Goal: Information Seeking & Learning: Learn about a topic

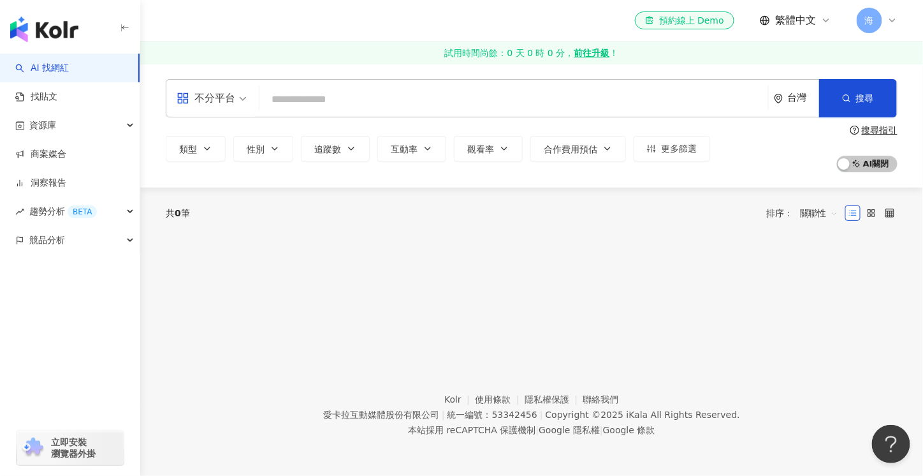
click at [446, 344] on footer "Kolr 使用條款 隱私權保護 聯絡我們 愛卡拉互動媒體股份有限公司 | 統一編號：53342456 | Copyright © 2025 iKala All…" at bounding box center [531, 405] width 783 height 142
click at [395, 103] on input "search" at bounding box center [514, 99] width 499 height 24
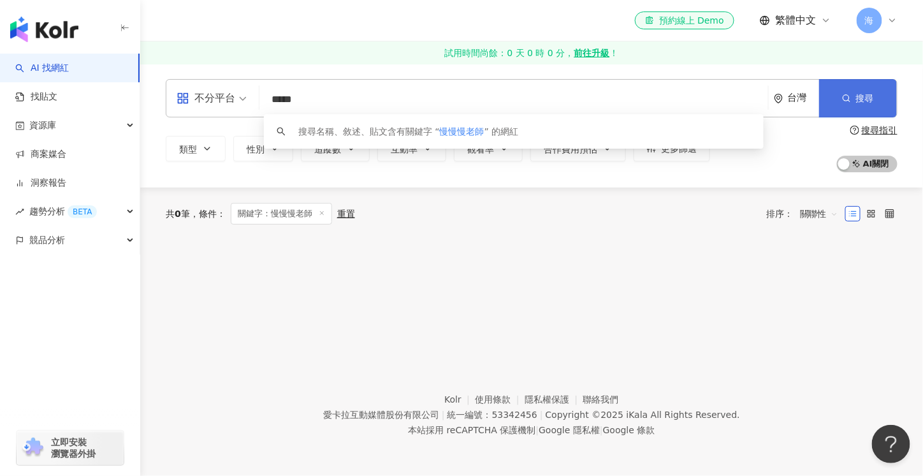
type input "*****"
click at [854, 95] on button "搜尋" at bounding box center [858, 98] width 78 height 38
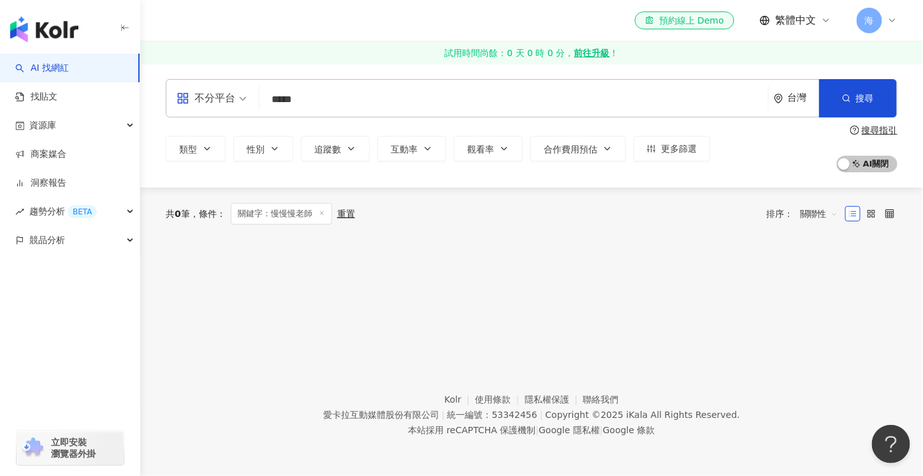
click at [421, 100] on input "*****" at bounding box center [514, 99] width 499 height 24
click at [465, 248] on div at bounding box center [532, 256] width 732 height 32
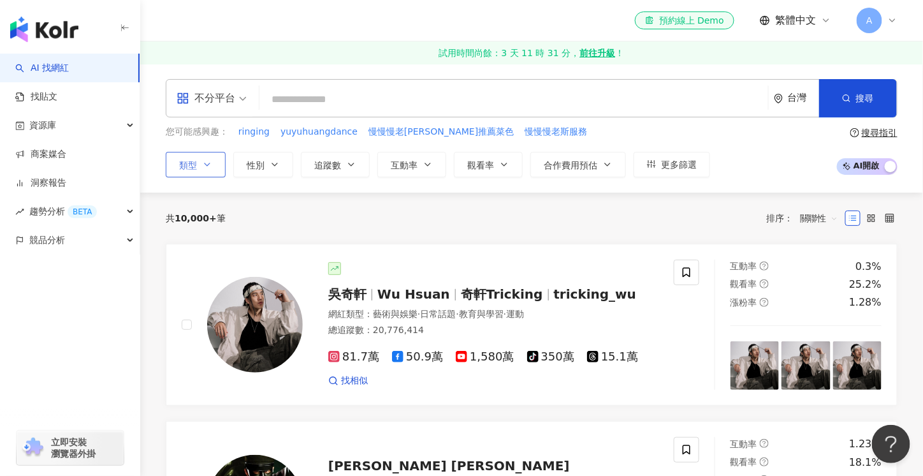
click at [220, 164] on button "類型" at bounding box center [196, 165] width 60 height 26
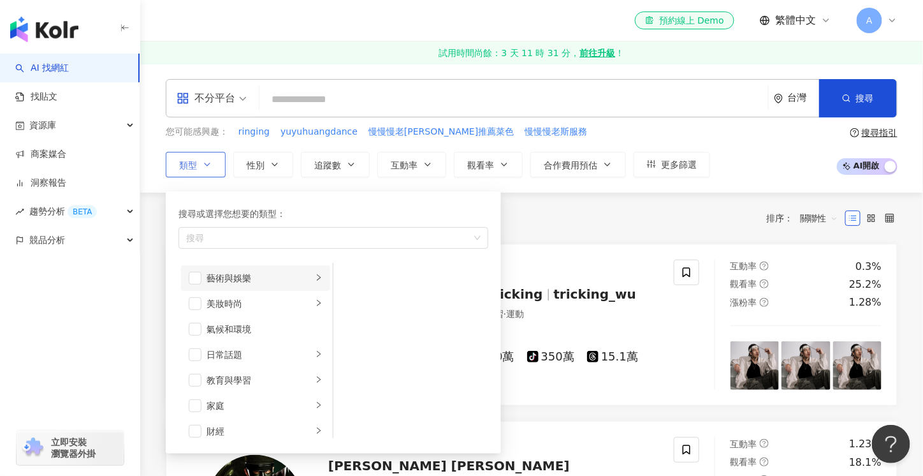
click at [240, 279] on div "藝術與娛樂" at bounding box center [260, 278] width 106 height 14
click at [392, 332] on div "繪畫" at bounding box center [419, 329] width 117 height 14
click at [574, 236] on div "共 10,000+ 筆 排序： 關聯性" at bounding box center [532, 218] width 732 height 51
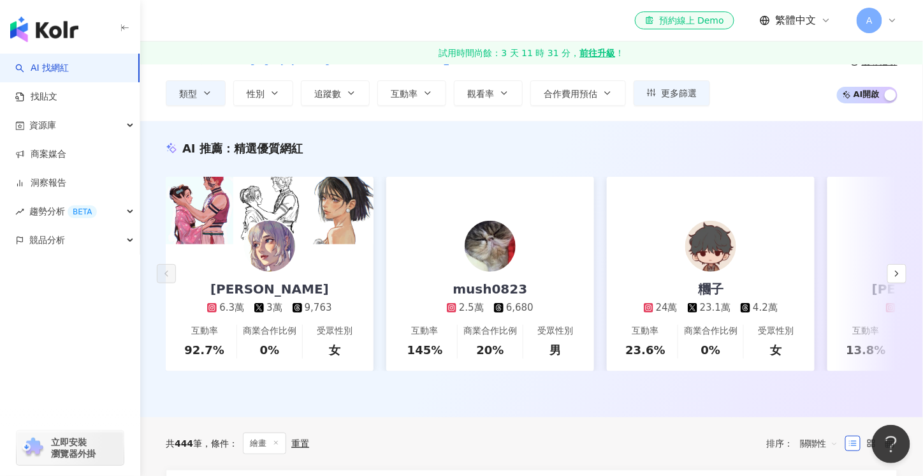
scroll to position [128, 0]
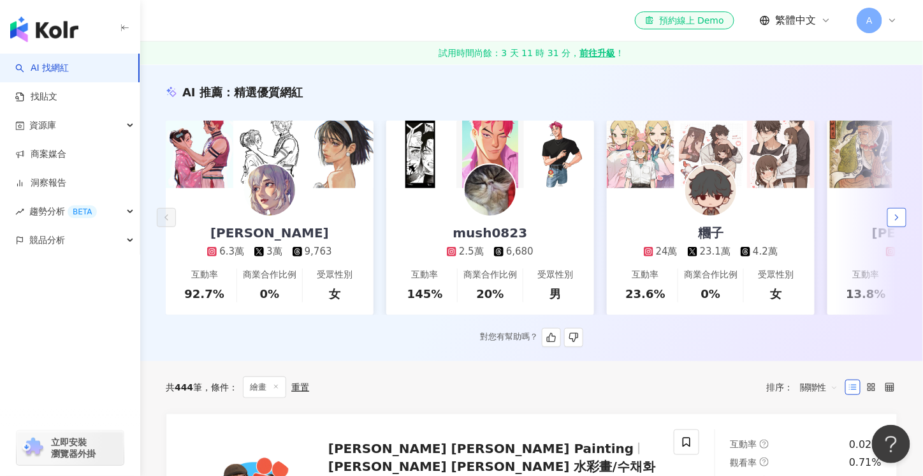
click at [899, 218] on icon "button" at bounding box center [897, 217] width 10 height 10
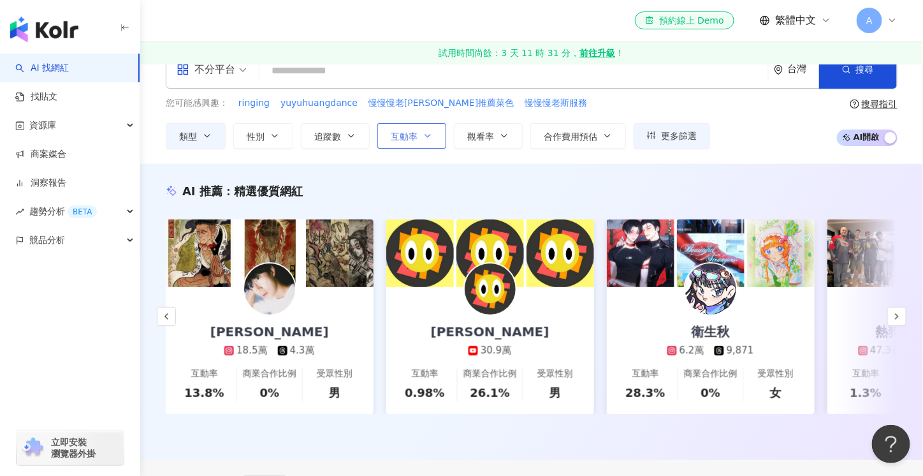
scroll to position [0, 0]
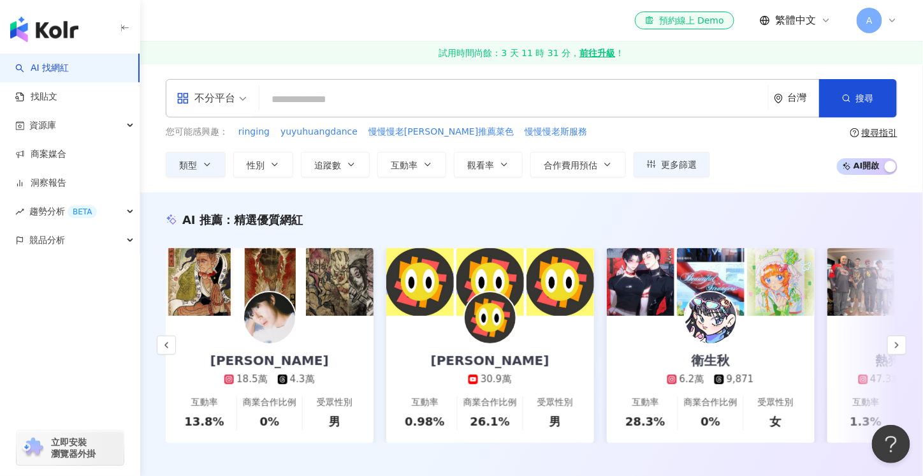
click at [359, 101] on input "search" at bounding box center [514, 99] width 499 height 24
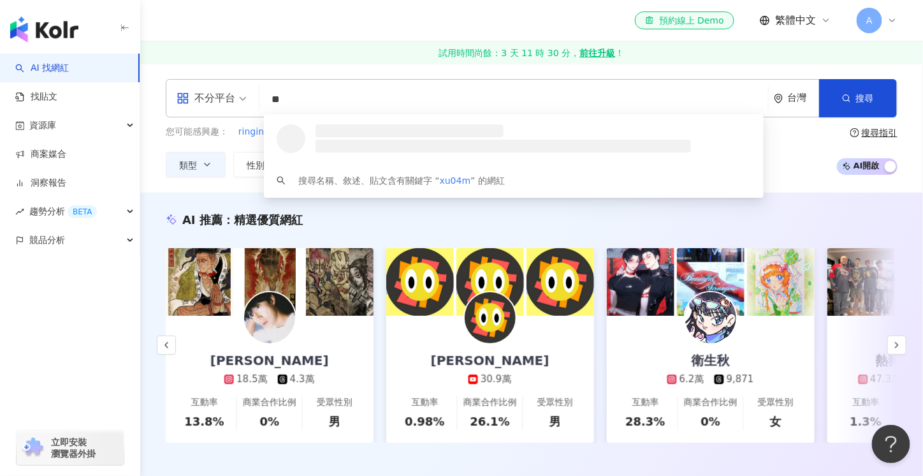
type input "*"
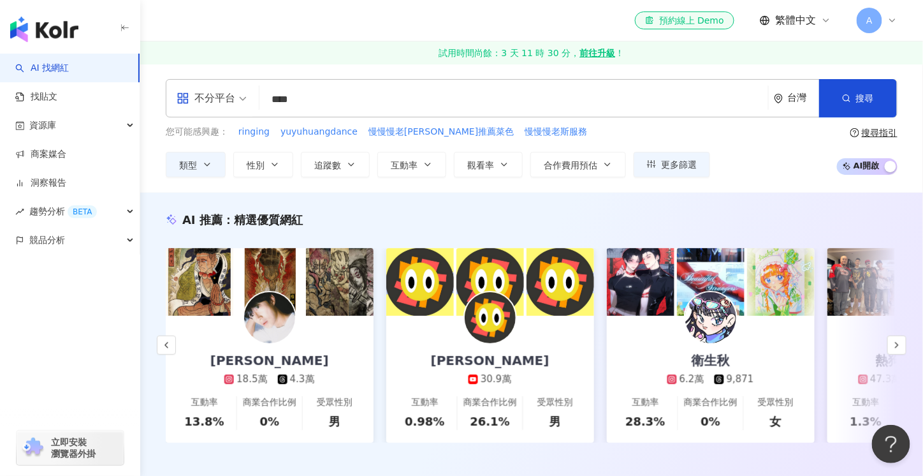
type input "****"
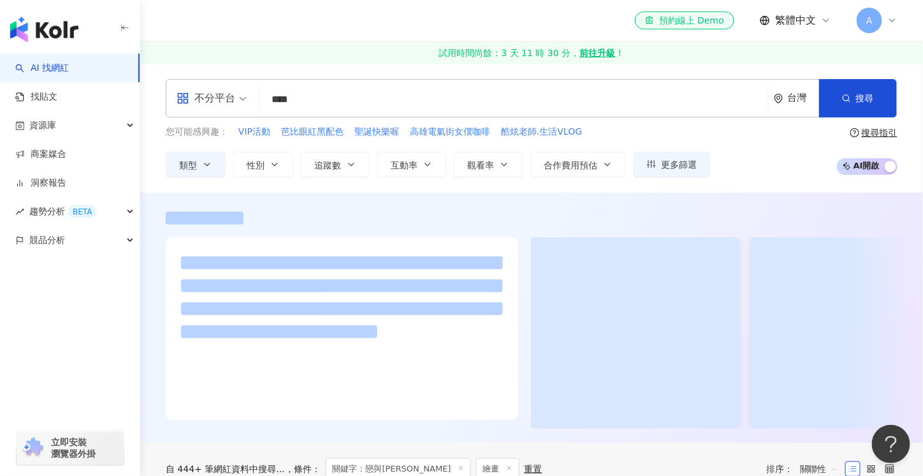
click at [369, 73] on div "不分平台 **** 台灣 搜尋 9d8c5685-505d-4f1a-8242-8ce7cde06f0d https://www.instagram.com/…" at bounding box center [531, 128] width 783 height 129
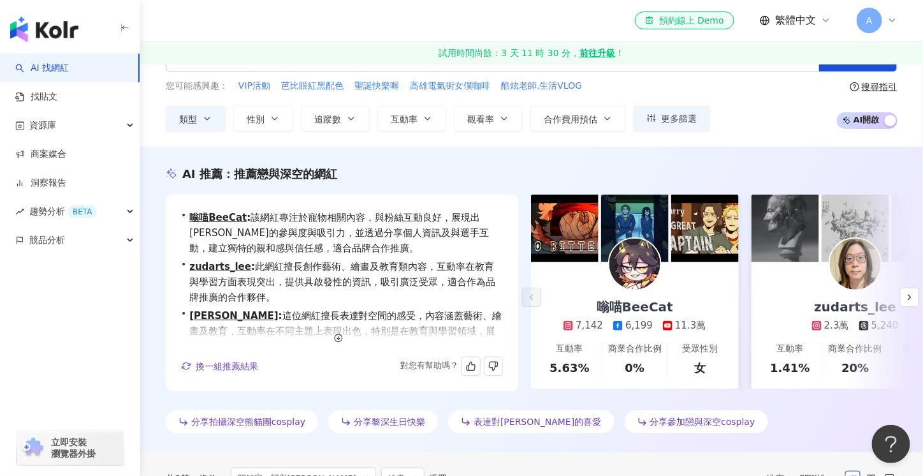
scroll to position [64, 0]
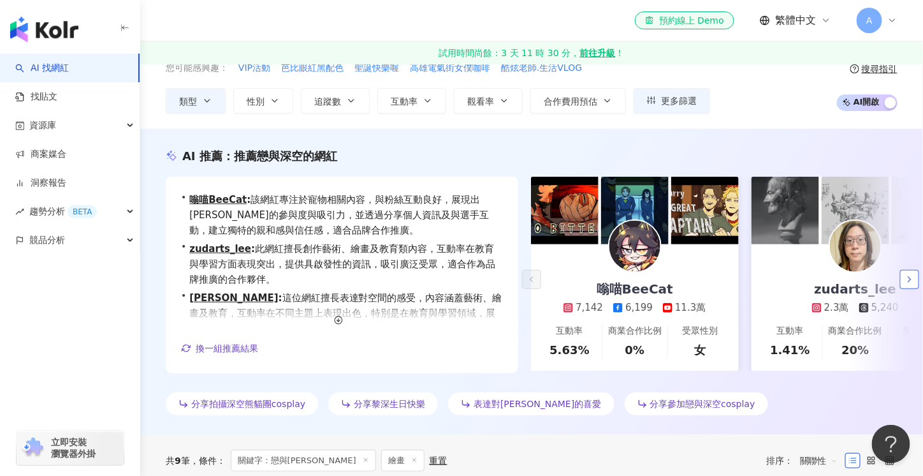
click at [914, 281] on icon "button" at bounding box center [910, 279] width 10 height 10
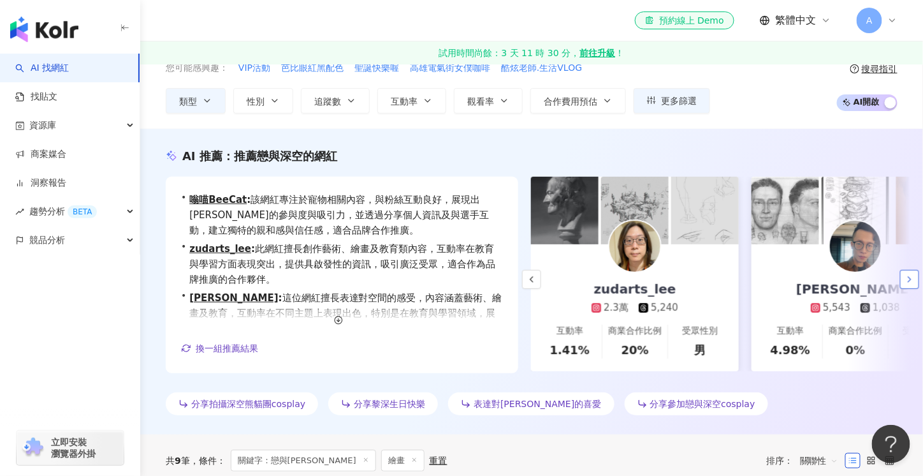
click at [914, 281] on icon "button" at bounding box center [910, 279] width 10 height 10
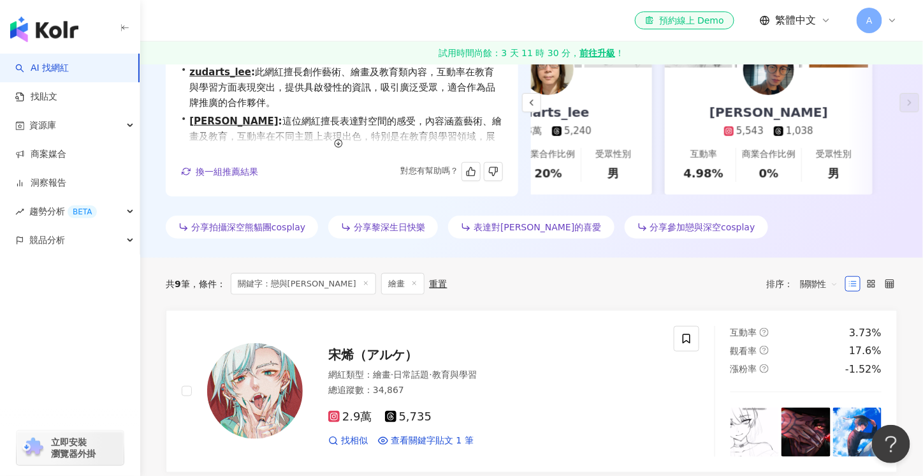
scroll to position [383, 0]
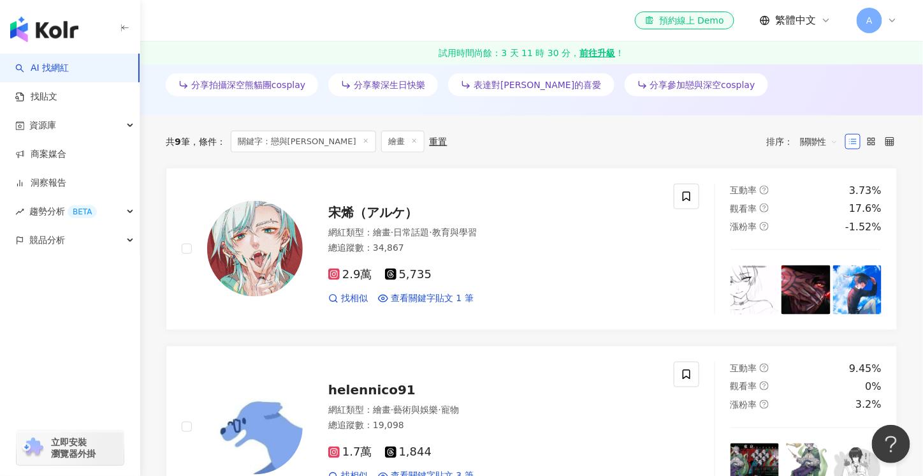
click at [411, 140] on icon at bounding box center [414, 141] width 6 height 6
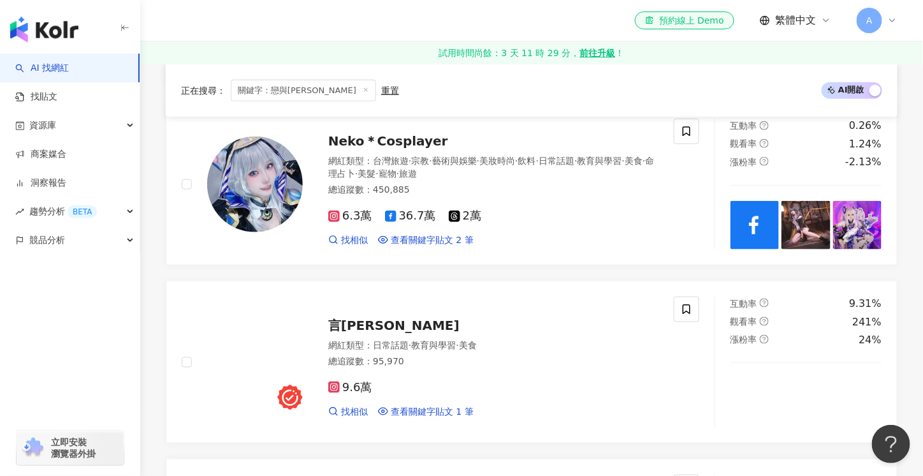
scroll to position [2104, 0]
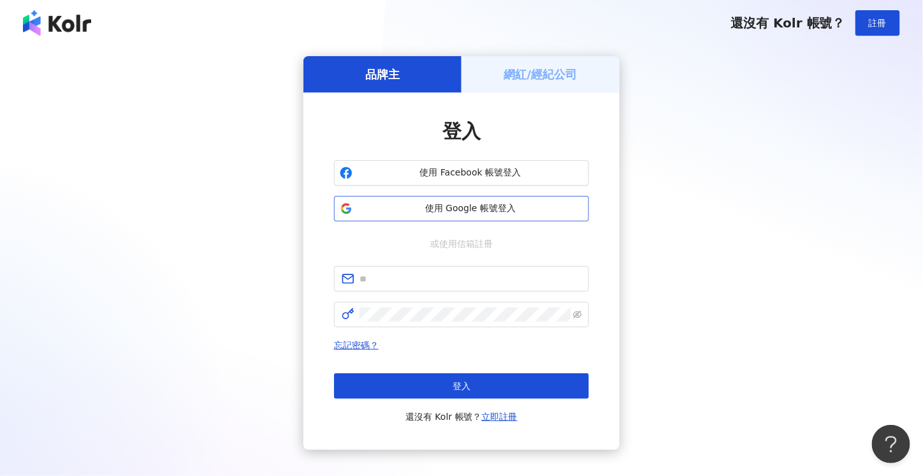
click at [518, 207] on span "使用 Google 帳號登入" at bounding box center [471, 208] width 226 height 13
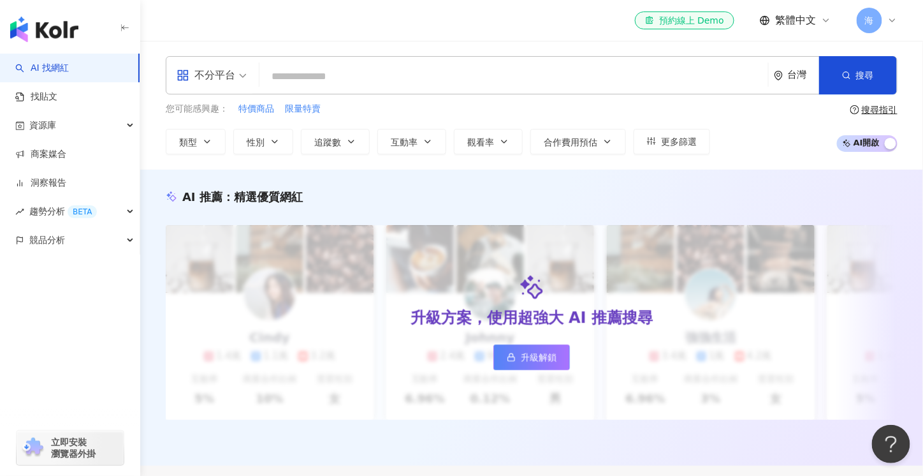
click at [495, 72] on input "search" at bounding box center [514, 76] width 499 height 24
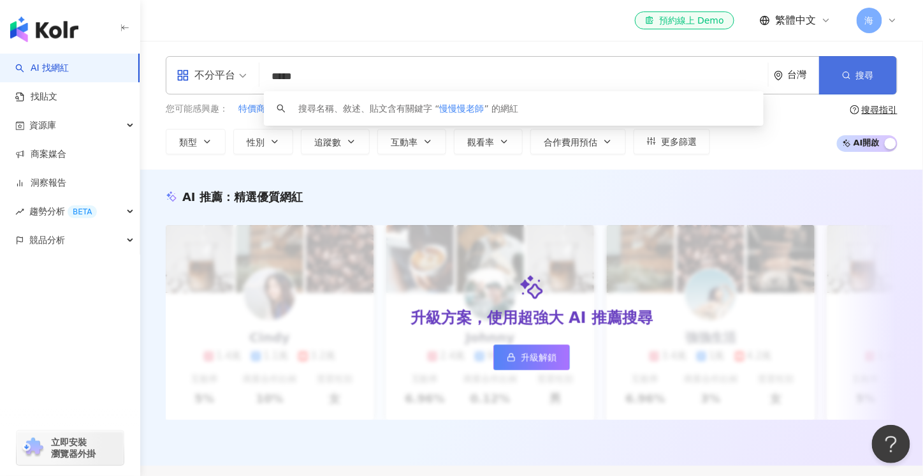
type input "*****"
click at [864, 76] on span "搜尋" at bounding box center [865, 75] width 18 height 10
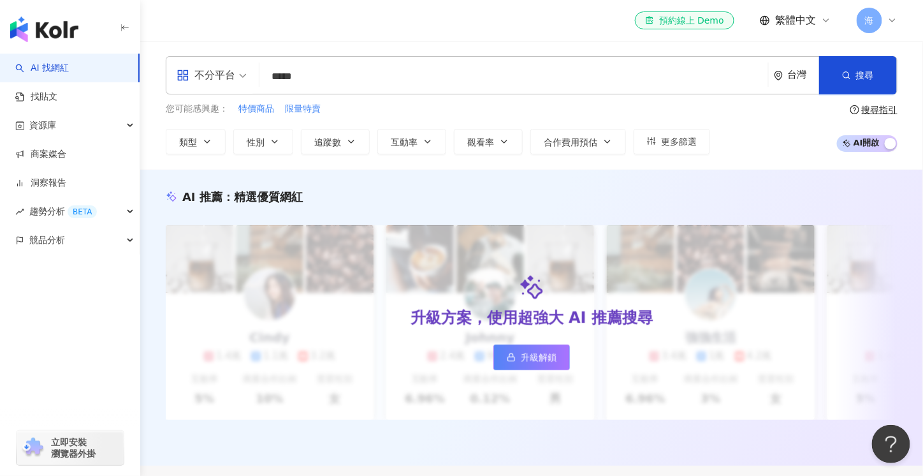
click at [866, 24] on span "海" at bounding box center [869, 20] width 9 height 14
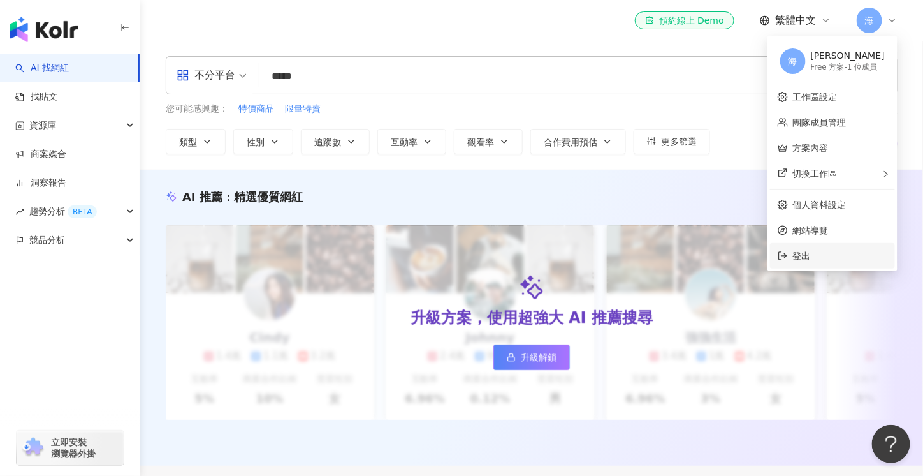
click at [802, 252] on span "登出" at bounding box center [802, 256] width 18 height 10
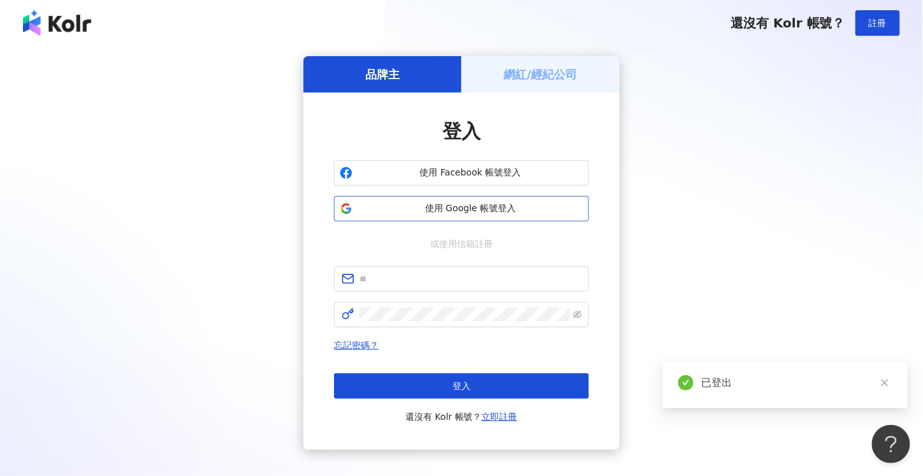
click at [474, 210] on span "使用 Google 帳號登入" at bounding box center [471, 208] width 226 height 13
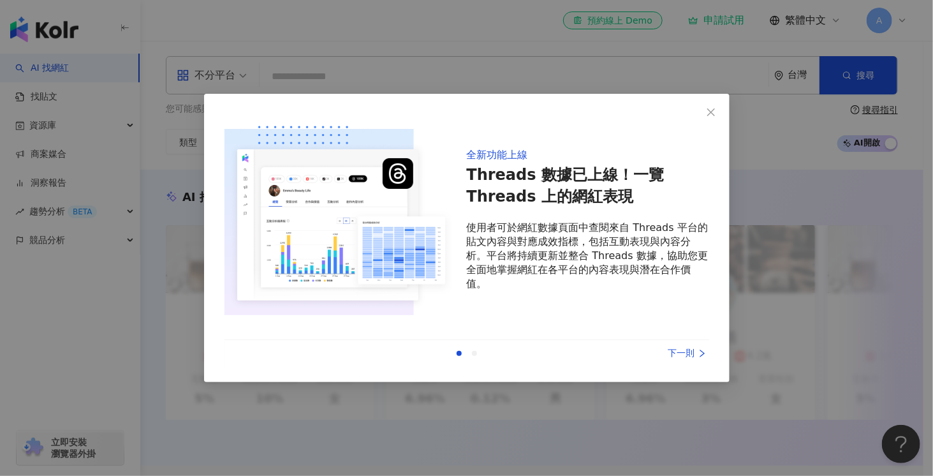
click at [688, 353] on div "下一則" at bounding box center [661, 353] width 96 height 14
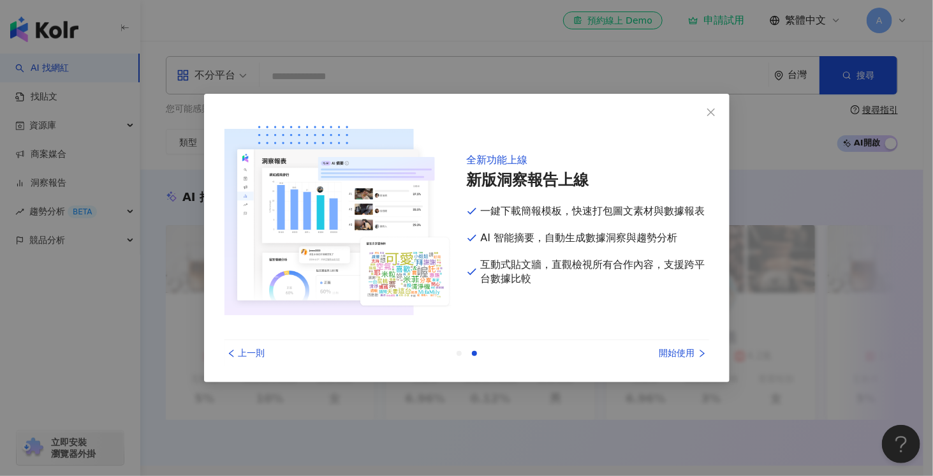
click at [688, 353] on div "開始使用" at bounding box center [661, 353] width 96 height 14
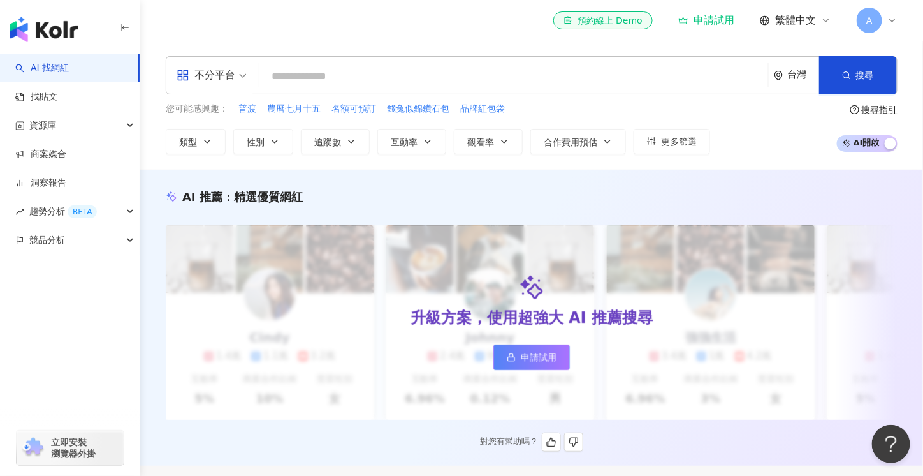
click at [543, 362] on link "申請試用" at bounding box center [531, 357] width 77 height 26
